Goal: Information Seeking & Learning: Learn about a topic

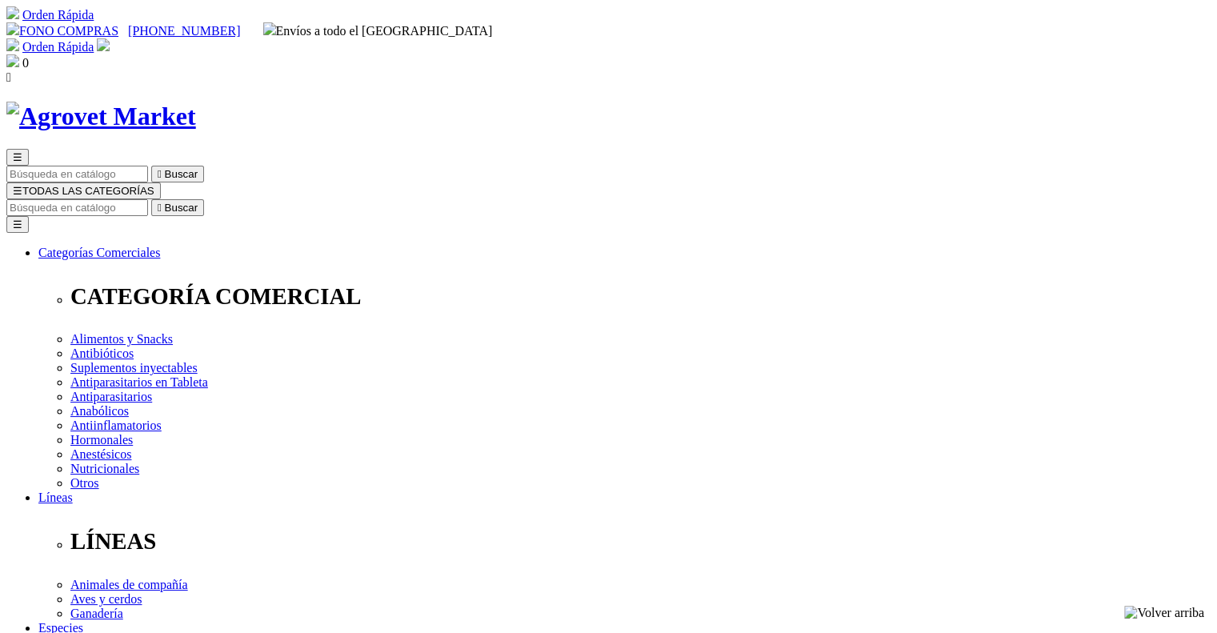
drag, startPoint x: 0, startPoint y: 0, endPoint x: 621, endPoint y: 208, distance: 654.8
drag, startPoint x: 621, startPoint y: 206, endPoint x: 714, endPoint y: 212, distance: 93.0
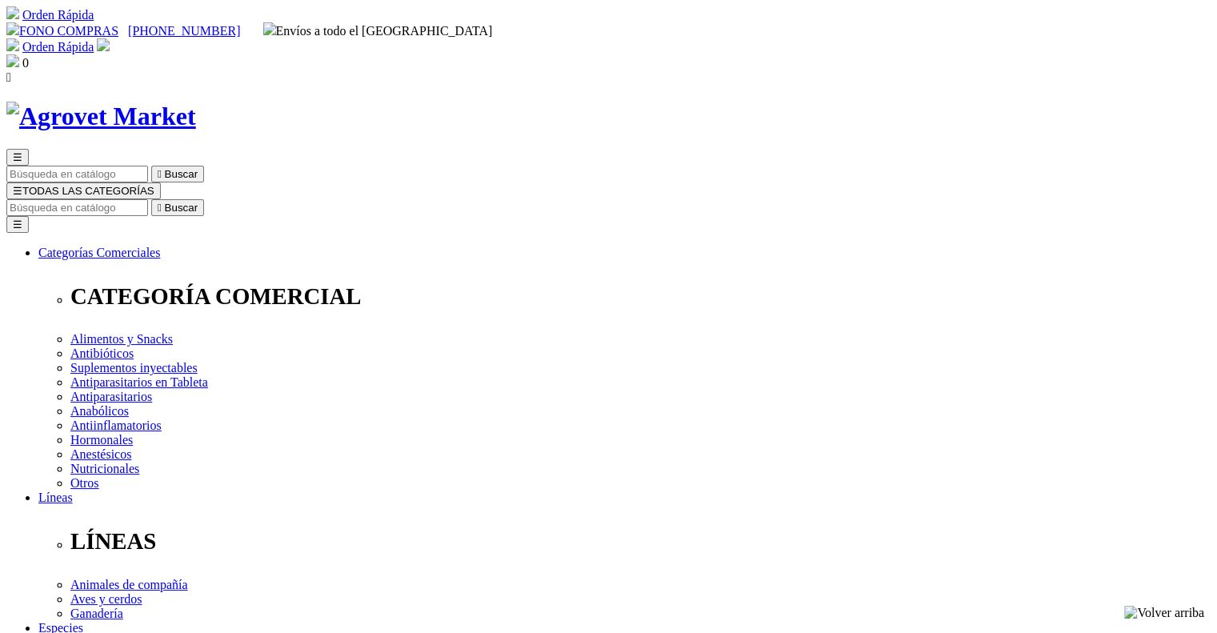
drag, startPoint x: 619, startPoint y: 214, endPoint x: 849, endPoint y: 209, distance: 229.7
drag, startPoint x: 842, startPoint y: 209, endPoint x: 690, endPoint y: 206, distance: 151.2
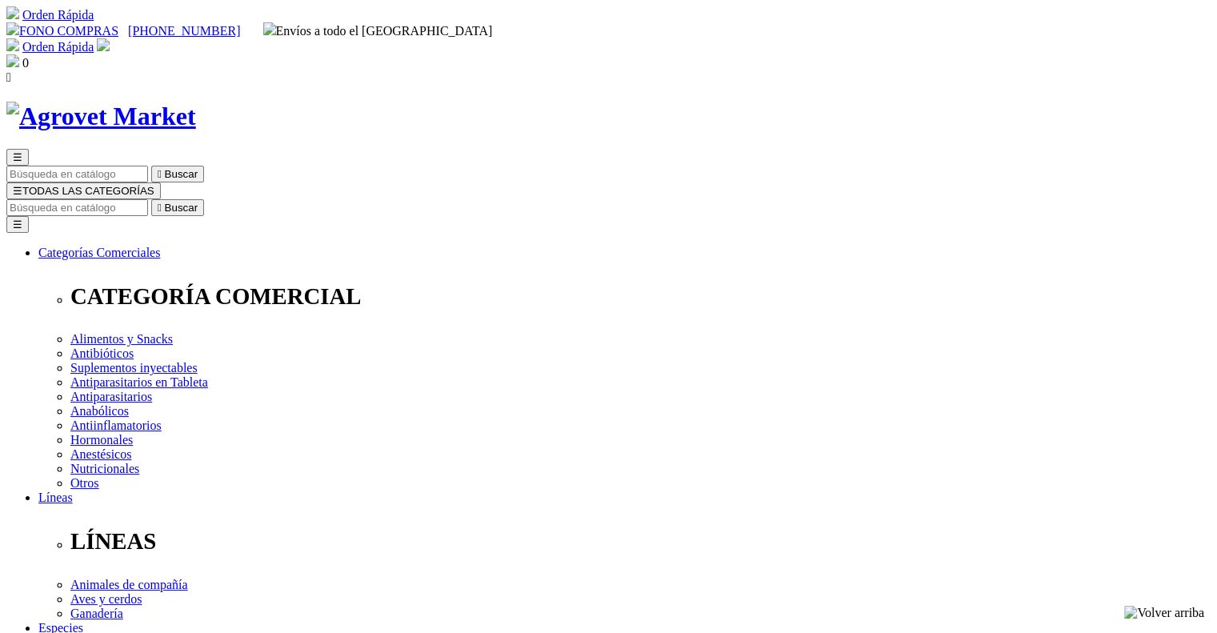
drag, startPoint x: 618, startPoint y: 211, endPoint x: 845, endPoint y: 204, distance: 226.5
copy h1 "Floraviva® 12 Cepas Pasta"
drag, startPoint x: 621, startPoint y: 414, endPoint x: 874, endPoint y: 430, distance: 253.4
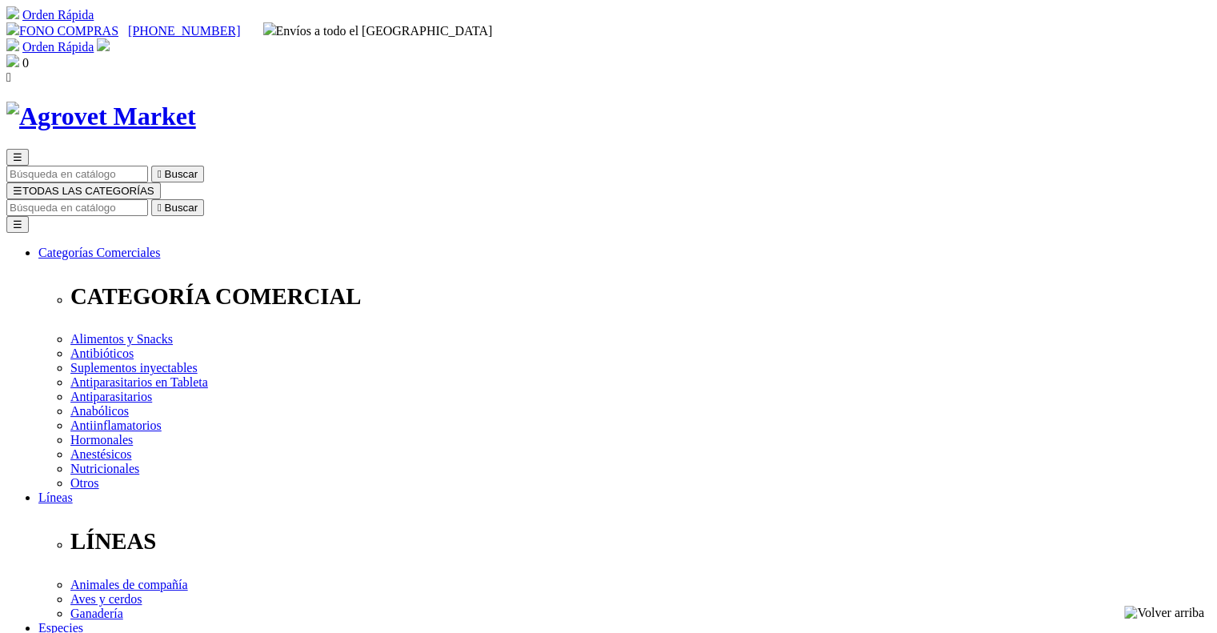
copy p "Simbiótico protector, mejorador y recuperador del equilibrio intestinal Cultivo…"
